Goal: Task Accomplishment & Management: Manage account settings

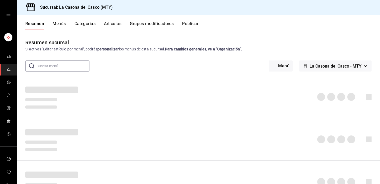
click at [59, 23] on button "Menús" at bounding box center [59, 25] width 13 height 9
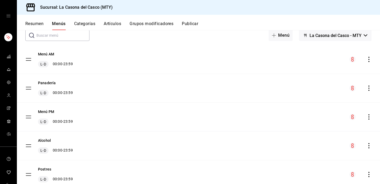
scroll to position [29, 0]
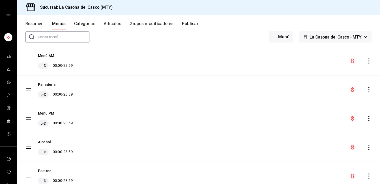
click at [87, 27] on button "Categorías" at bounding box center [84, 25] width 21 height 9
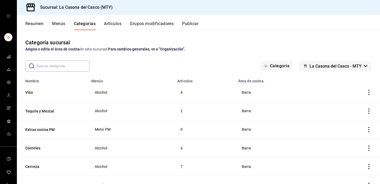
click at [62, 63] on input "text" at bounding box center [62, 66] width 53 height 11
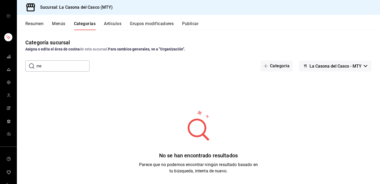
type input "m"
type input "niño"
click at [109, 25] on button "Artículos" at bounding box center [112, 25] width 17 height 9
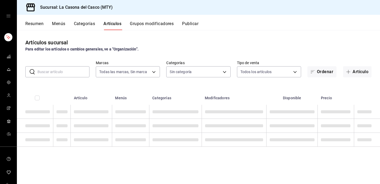
type input "7e4e7643-bc2c-442b-8a2a-9b04da6139a5"
click at [58, 74] on input "text" at bounding box center [63, 72] width 52 height 11
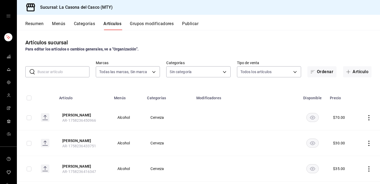
type input "8b44ccb5-5a02-4d1f-a502-a2ce013969f6,02854608-b90f-40f3-95a4-70698f67f6bc,dd866…"
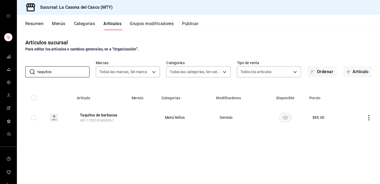
type input "taquitos"
click at [85, 28] on button "Categorías" at bounding box center [84, 25] width 21 height 9
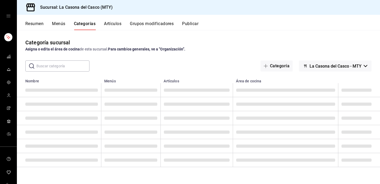
click at [60, 69] on input "text" at bounding box center [62, 66] width 53 height 11
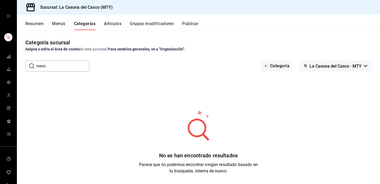
click at [39, 67] on input "menú" at bounding box center [62, 66] width 53 height 11
type input "Menú"
click at [62, 23] on button "Menús" at bounding box center [58, 25] width 13 height 9
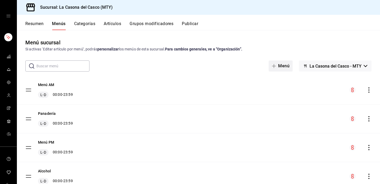
click at [285, 67] on button "Menú" at bounding box center [281, 65] width 24 height 11
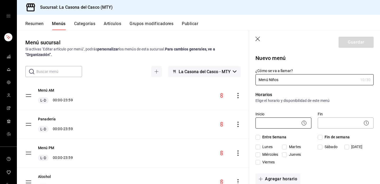
type input "Menú Niños"
click at [287, 120] on body "Sucursal: La Casona [PERSON_NAME] (MTY) Resumen Menús Categorías Artículos Grup…" at bounding box center [190, 92] width 380 height 184
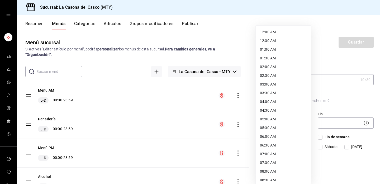
click at [270, 31] on li "12:00 AM" at bounding box center [283, 32] width 55 height 9
type input "00:00"
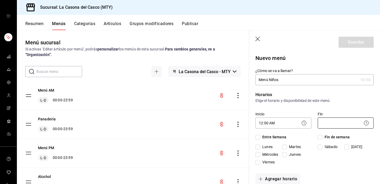
click at [332, 125] on body "Sucursal: La Casona [PERSON_NAME] (MTY) Resumen Menús Categorías Artículos Grup…" at bounding box center [190, 92] width 380 height 184
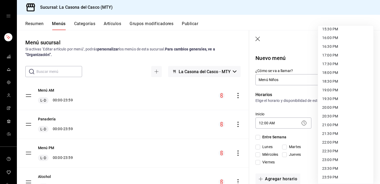
scroll to position [273, 0]
click at [325, 175] on li "23:59 PM" at bounding box center [345, 177] width 55 height 9
type input "23:59"
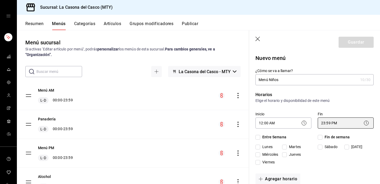
scroll to position [0, 0]
click at [263, 138] on span "Entre Semana" at bounding box center [273, 137] width 26 height 6
click at [260, 138] on input "Entre Semana" at bounding box center [258, 137] width 5 height 5
checkbox input "true"
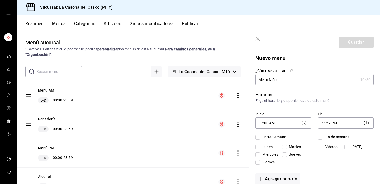
checkbox input "true"
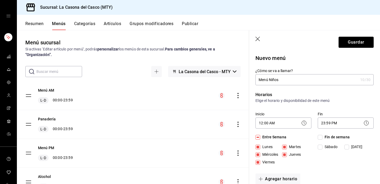
click at [321, 136] on input "Fin de semana" at bounding box center [320, 137] width 5 height 5
checkbox input "true"
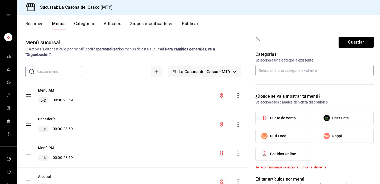
scroll to position [150, 0]
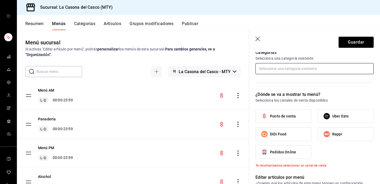
click at [276, 64] on input "text" at bounding box center [315, 68] width 118 height 11
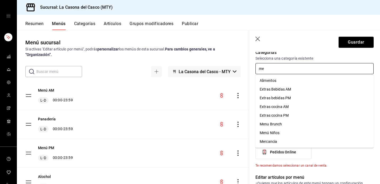
type input "men"
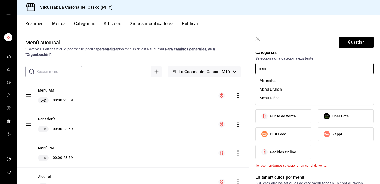
click at [271, 98] on li "Menú Niños" at bounding box center [315, 98] width 118 height 9
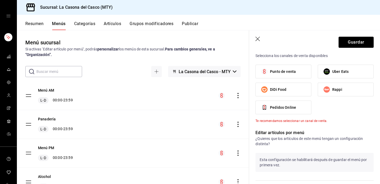
scroll to position [212, 0]
click at [287, 73] on span "Punto de venta" at bounding box center [283, 72] width 26 height 6
click at [270, 73] on input "Punto de venta" at bounding box center [264, 72] width 11 height 11
checkbox input "true"
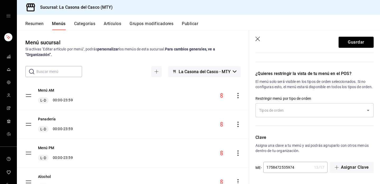
scroll to position [0, 0]
click at [362, 44] on button "Guardar" at bounding box center [356, 42] width 35 height 11
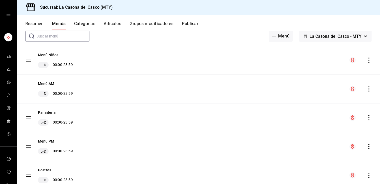
scroll to position [36, 0]
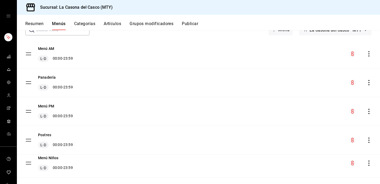
drag, startPoint x: 28, startPoint y: 55, endPoint x: 28, endPoint y: 165, distance: 109.6
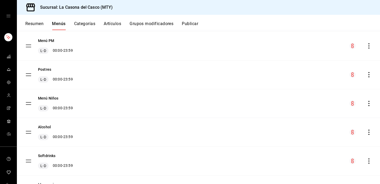
scroll to position [103, 0]
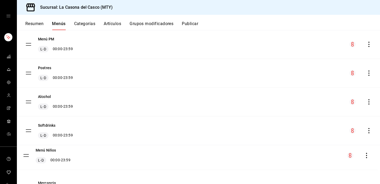
drag, startPoint x: 30, startPoint y: 104, endPoint x: 28, endPoint y: 157, distance: 53.7
click at [48, 156] on button "Menú Niños" at bounding box center [48, 154] width 21 height 5
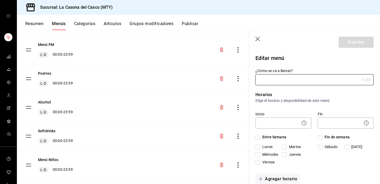
type input "Menú Niños"
checkbox input "true"
type input "1758472535974"
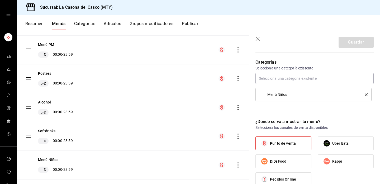
scroll to position [141, 0]
click at [86, 24] on button "Categorías" at bounding box center [84, 25] width 21 height 9
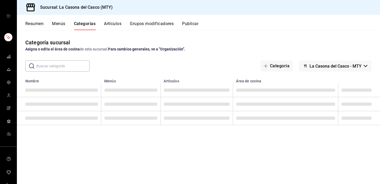
click at [66, 67] on input "text" at bounding box center [62, 66] width 53 height 11
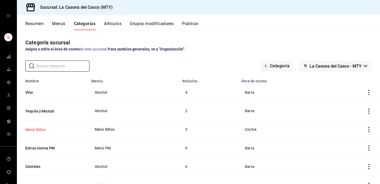
click at [34, 131] on button "Menú Niños" at bounding box center [51, 129] width 53 height 5
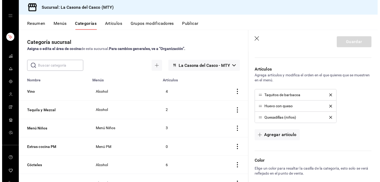
scroll to position [171, 0]
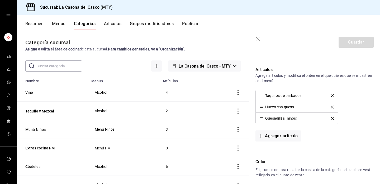
click at [108, 26] on button "Artículos" at bounding box center [112, 25] width 17 height 9
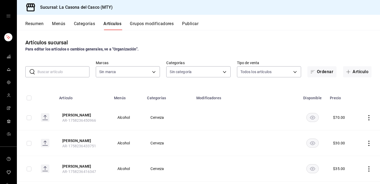
type input "7e4e7643-bc2c-442b-8a2a-9b04da6139a5"
type input "8b44ccb5-5a02-4d1f-a502-a2ce013969f6,02854608-b90f-40f3-95a4-70698f67f6bc,dd866…"
click at [54, 71] on input "text" at bounding box center [63, 72] width 52 height 11
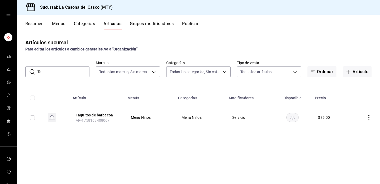
type input "T"
click at [59, 73] on input "Huevo con" at bounding box center [63, 72] width 52 height 11
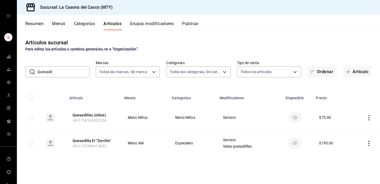
type input "Quesadil"
drag, startPoint x: 59, startPoint y: 73, endPoint x: 191, endPoint y: 24, distance: 140.3
click at [191, 24] on button "Publicar" at bounding box center [190, 25] width 16 height 9
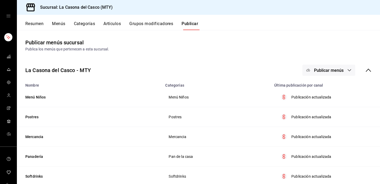
click at [326, 70] on span "Publicar menús" at bounding box center [329, 70] width 30 height 5
click at [110, 19] on div at bounding box center [190, 92] width 380 height 184
click at [110, 22] on body "Sucursal: La Casona [PERSON_NAME] (MTY) Resumen Menús Categorías Artículos Grup…" at bounding box center [190, 92] width 380 height 184
click at [109, 25] on button "Artículos" at bounding box center [112, 25] width 17 height 9
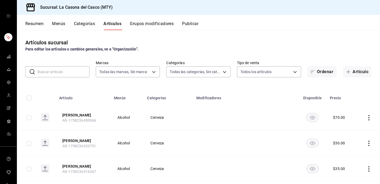
type input "7e4e7643-bc2c-442b-8a2a-9b04da6139a5"
type input "8b44ccb5-5a02-4d1f-a502-a2ce013969f6,02854608-b90f-40f3-95a4-70698f67f6bc,dd866…"
click at [65, 75] on input "text" at bounding box center [63, 72] width 52 height 11
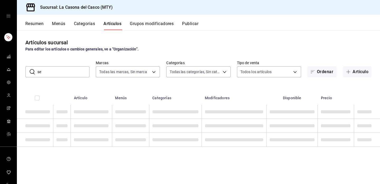
type input "s"
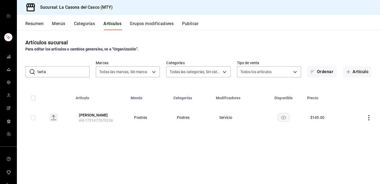
click at [60, 71] on input "tarta" at bounding box center [63, 72] width 52 height 11
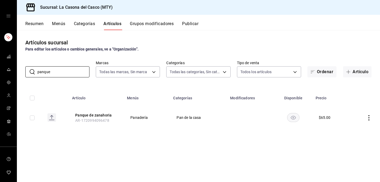
type input "panque"
click at [10, 67] on span "mailbox folders" at bounding box center [9, 69] width 4 height 7
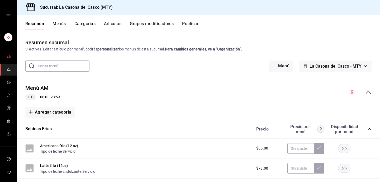
click at [8, 58] on icon "mailbox folders" at bounding box center [9, 56] width 4 height 4
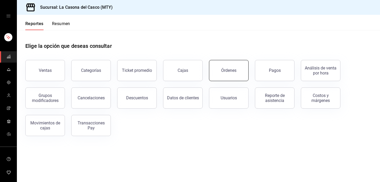
click at [237, 75] on button "Órdenes" at bounding box center [229, 70] width 40 height 21
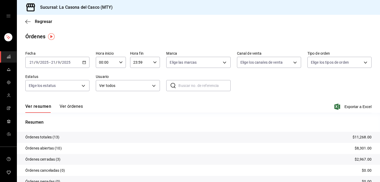
click at [65, 109] on button "Ver órdenes" at bounding box center [71, 108] width 23 height 9
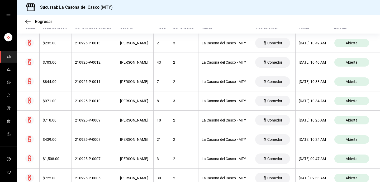
scroll to position [95, 0]
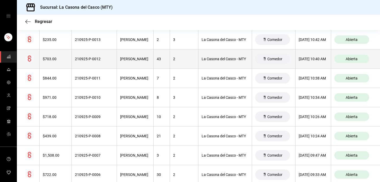
click at [78, 68] on th "210925-P-0012" at bounding box center [94, 58] width 45 height 19
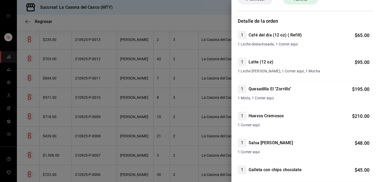
scroll to position [31, 0]
